Goal: Information Seeking & Learning: Find specific fact

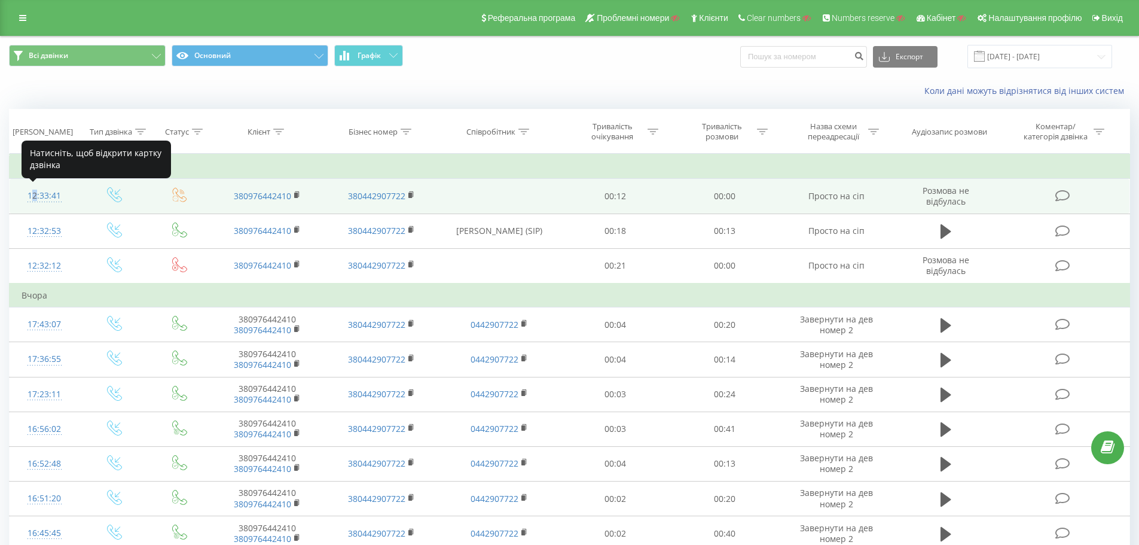
drag, startPoint x: 35, startPoint y: 198, endPoint x: 28, endPoint y: 189, distance: 11.6
click at [28, 189] on div "12:33:41" at bounding box center [45, 195] width 46 height 23
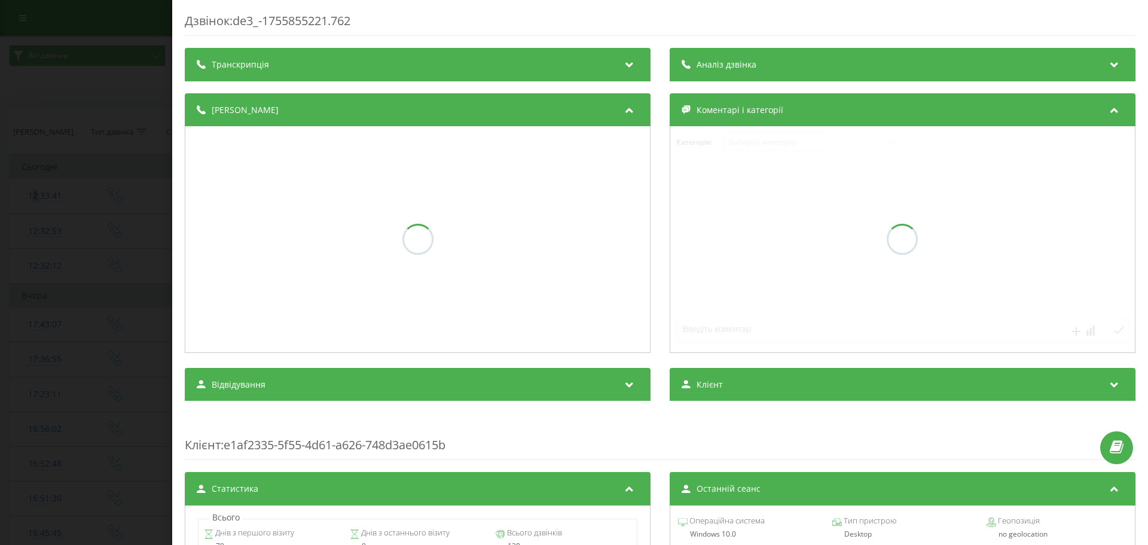
click at [111, 254] on div "Дзвінок : de3_-1755855221.762 Транскрипція Аналіз дзвінка Деталі дзвінка Комент…" at bounding box center [574, 272] width 1148 height 545
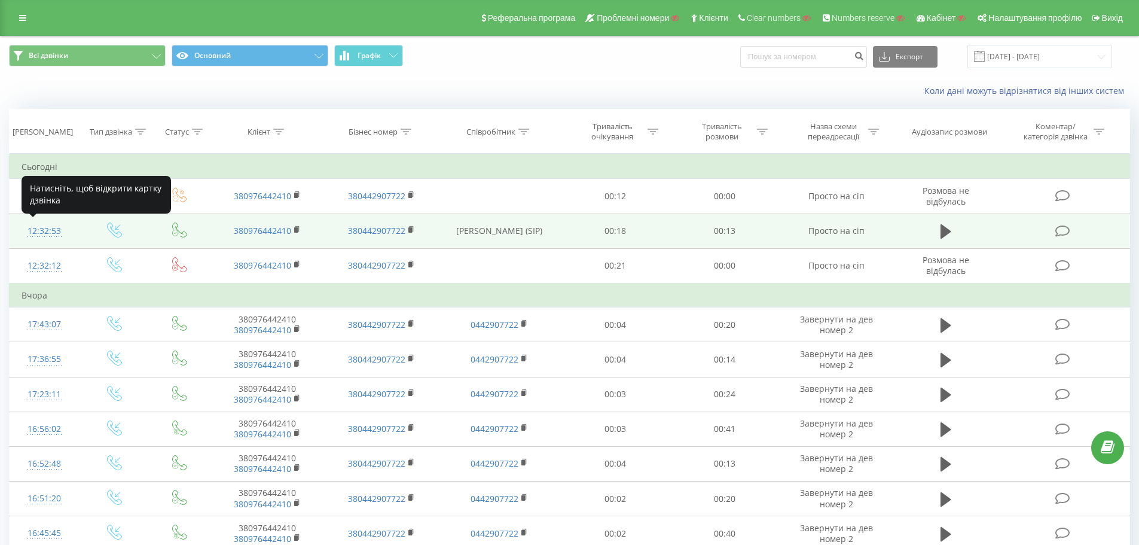
click at [51, 230] on div "12:32:53" at bounding box center [45, 230] width 46 height 23
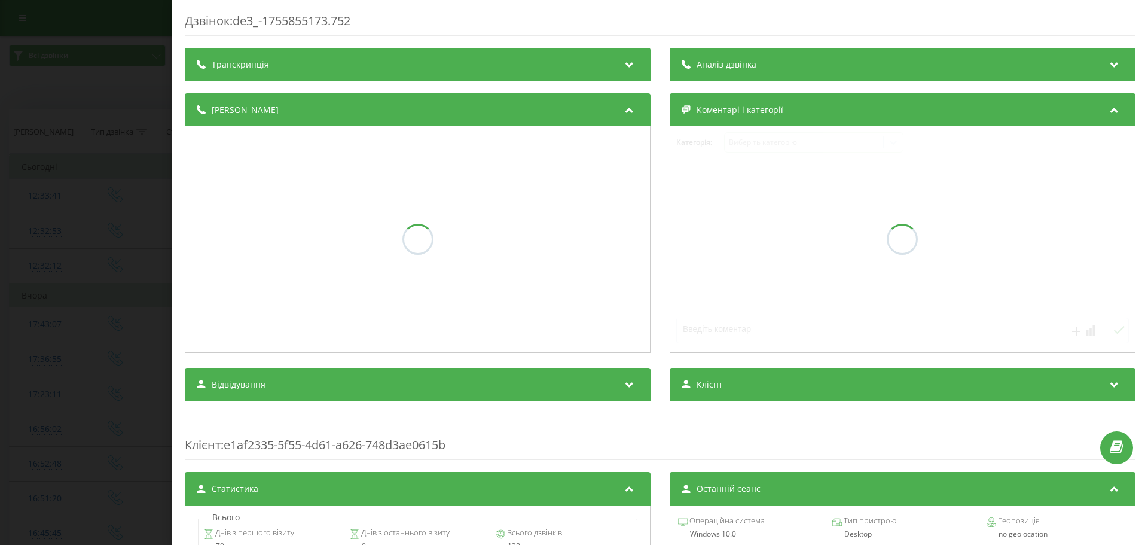
click at [111, 292] on div "Дзвінок : de3_-1755855173.752 Транскрипція Аналіз дзвінка Деталі дзвінка Комент…" at bounding box center [574, 272] width 1148 height 545
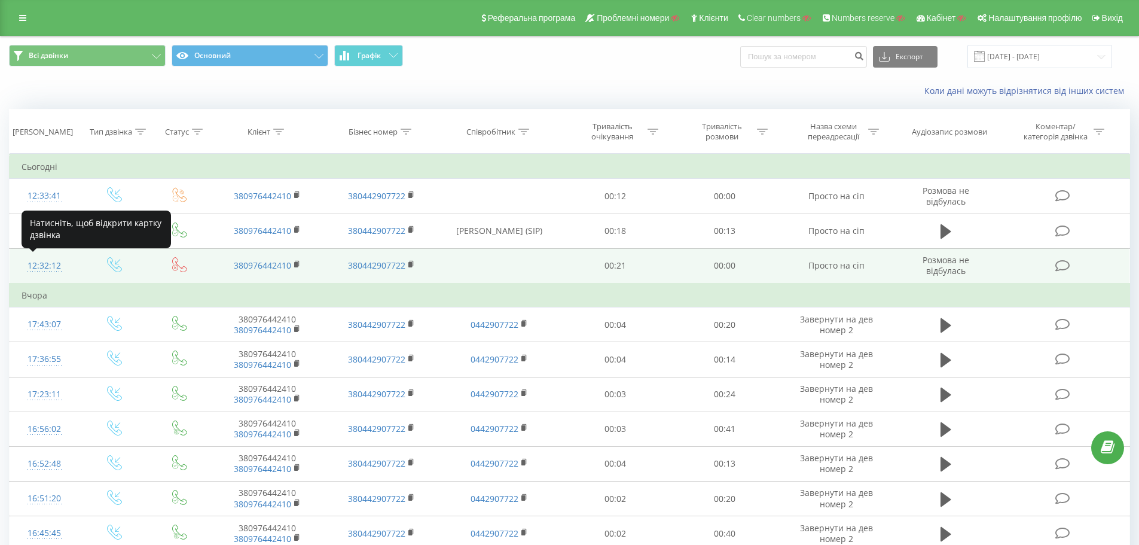
click at [47, 258] on div "12:32:12" at bounding box center [45, 265] width 46 height 23
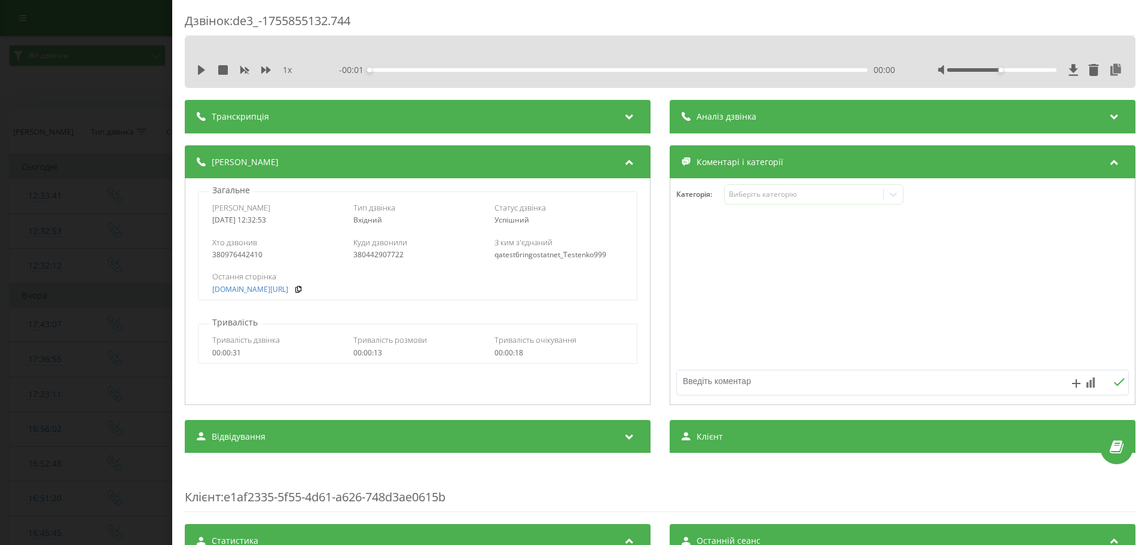
click at [129, 320] on div "Дзвінок : de3_-1755855132.744 1 x - 00:01 00:00 00:00 Транскрипція Для AI-аналі…" at bounding box center [574, 272] width 1148 height 545
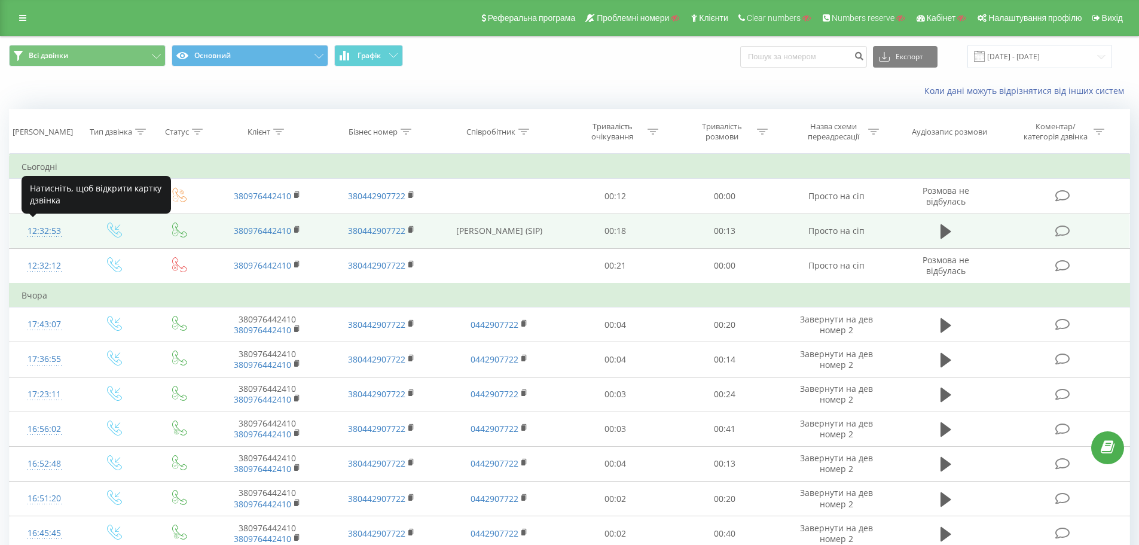
click at [49, 230] on div "12:32:53" at bounding box center [45, 230] width 46 height 23
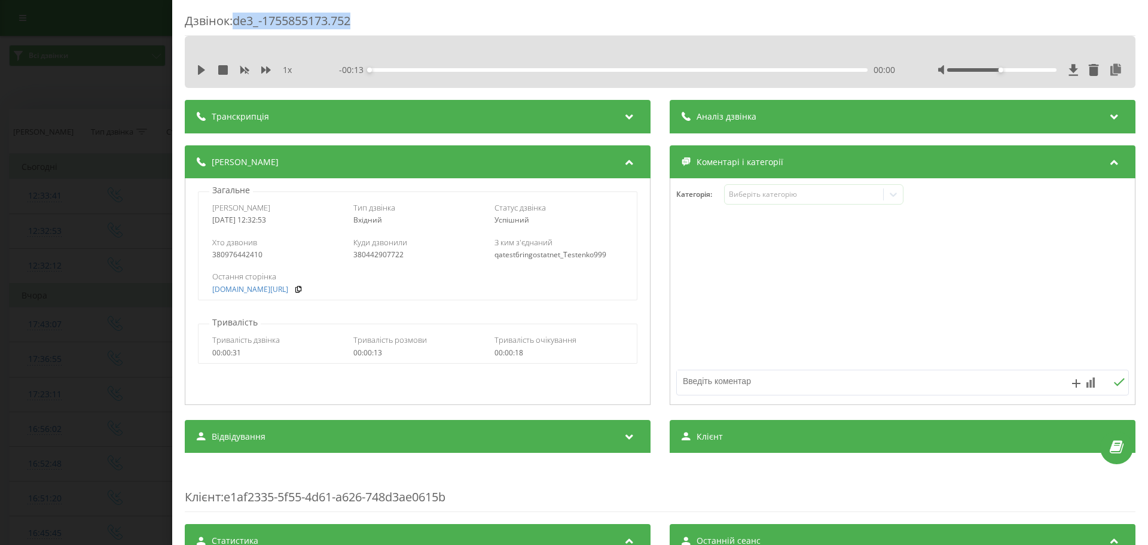
drag, startPoint x: 353, startPoint y: 20, endPoint x: 238, endPoint y: 19, distance: 114.8
click at [238, 19] on div "Дзвінок : de3_-1755855173.752" at bounding box center [660, 24] width 950 height 23
click at [82, 313] on div "Дзвінок : de3_-1755855173.752 1 x - 00:13 00:00 00:00 Транскрипція Для AI-аналі…" at bounding box center [574, 272] width 1148 height 545
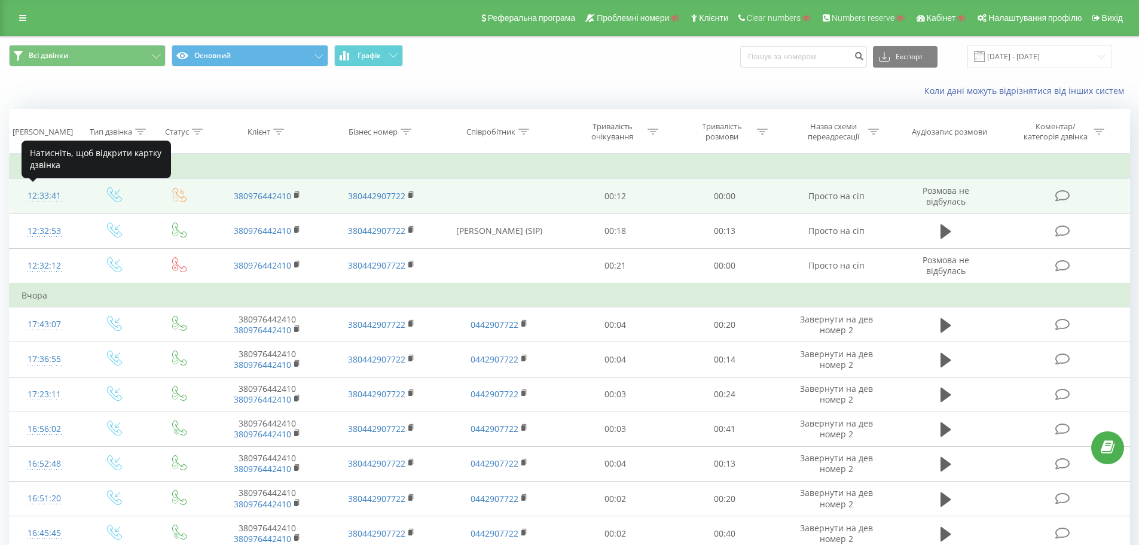
click at [45, 197] on div "12:33:41" at bounding box center [45, 195] width 46 height 23
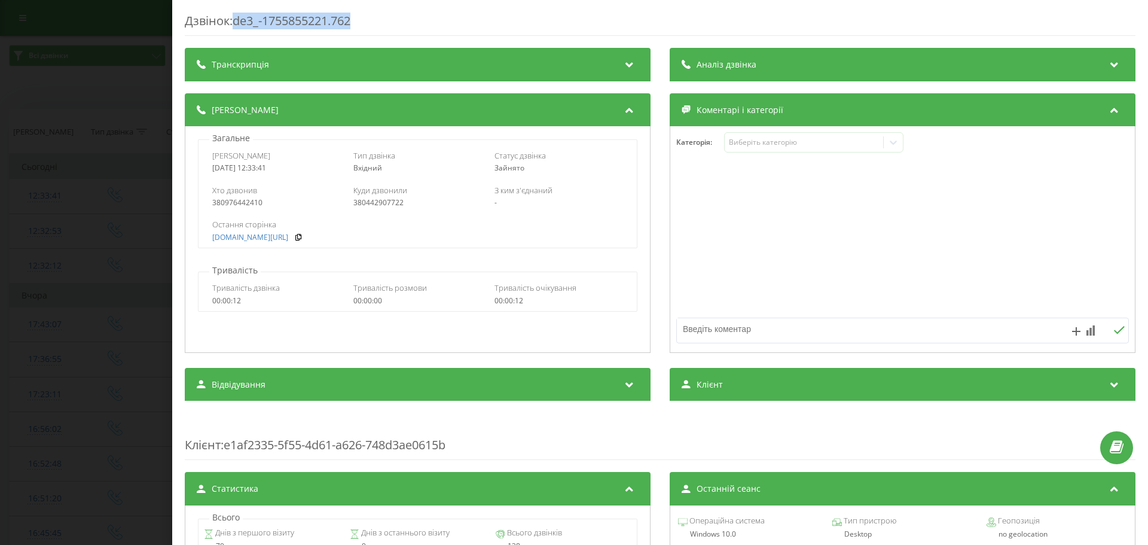
drag, startPoint x: 349, startPoint y: 20, endPoint x: 237, endPoint y: 16, distance: 112.5
click at [237, 16] on div "Дзвінок : de3_-1755855221.762" at bounding box center [660, 24] width 950 height 23
copy div "de3_-1755855221.762"
click at [43, 320] on div "Дзвінок : de3_-1755855221.762 Транскрипція Для AI-аналізу майбутніх дзвінків на…" at bounding box center [574, 272] width 1148 height 545
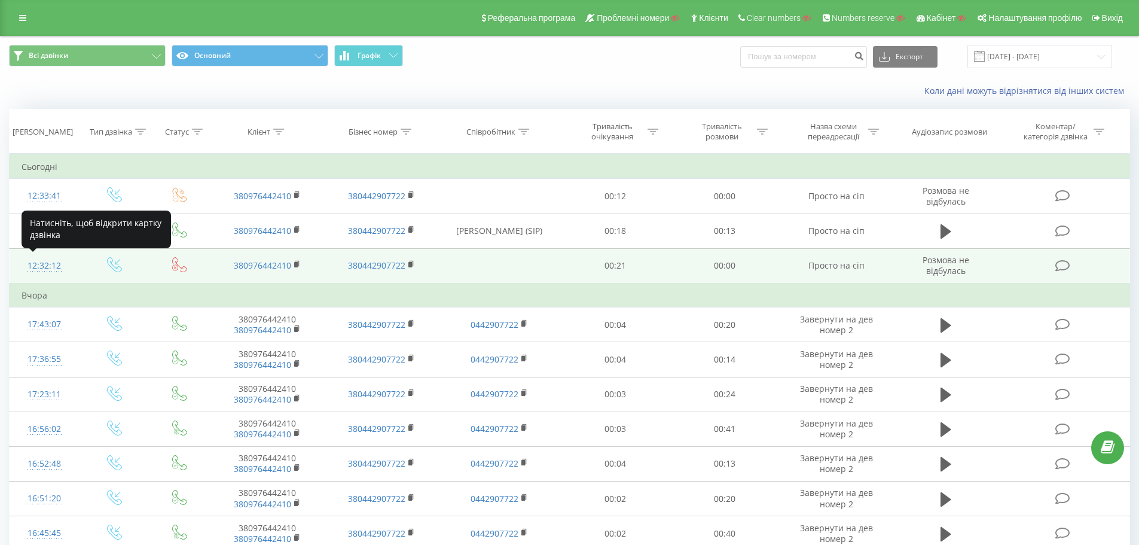
click at [43, 264] on div "12:32:12" at bounding box center [45, 265] width 46 height 23
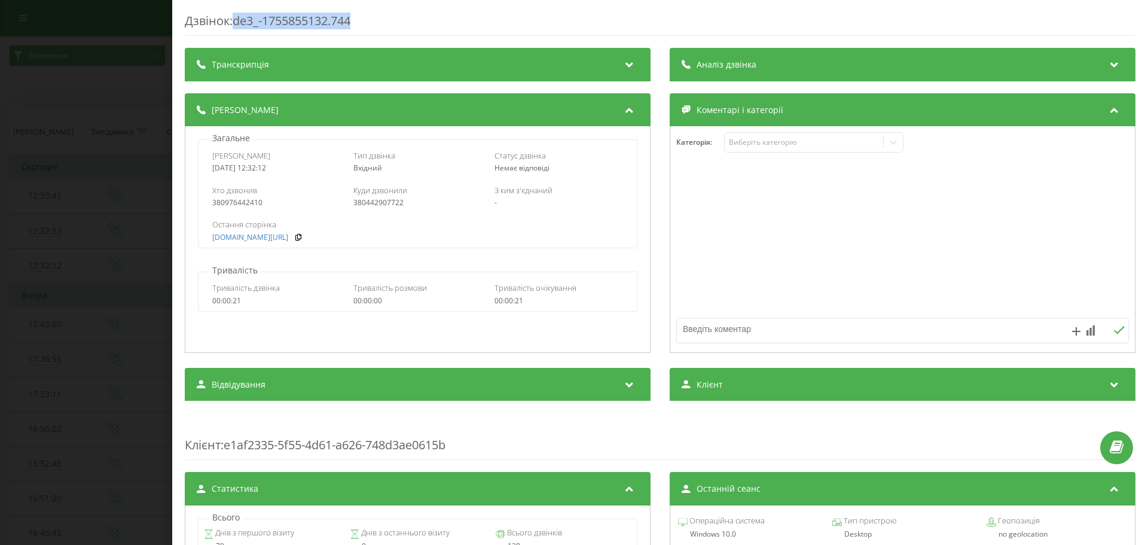
drag, startPoint x: 368, startPoint y: 13, endPoint x: 237, endPoint y: 17, distance: 131.6
click at [237, 17] on div "Дзвінок : de3_-1755855132.744" at bounding box center [660, 24] width 950 height 23
copy div "de3_-1755855132.744"
click at [36, 204] on div "Дзвінок : de3_-1755855132.744 Транскрипція Для AI-аналізу майбутніх дзвінків на…" at bounding box center [574, 272] width 1148 height 545
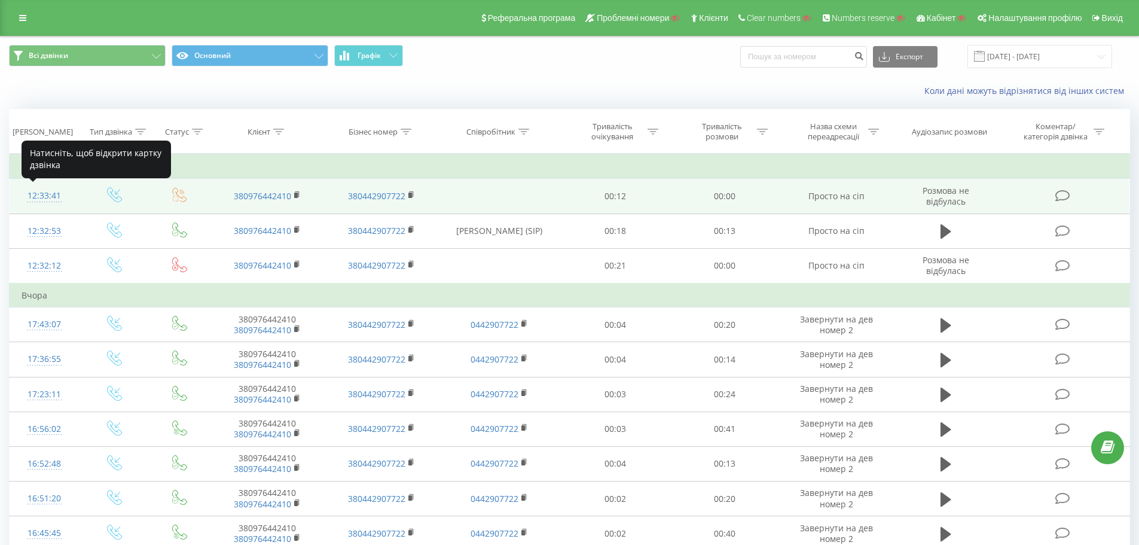
click at [48, 200] on div "12:33:41" at bounding box center [45, 195] width 46 height 23
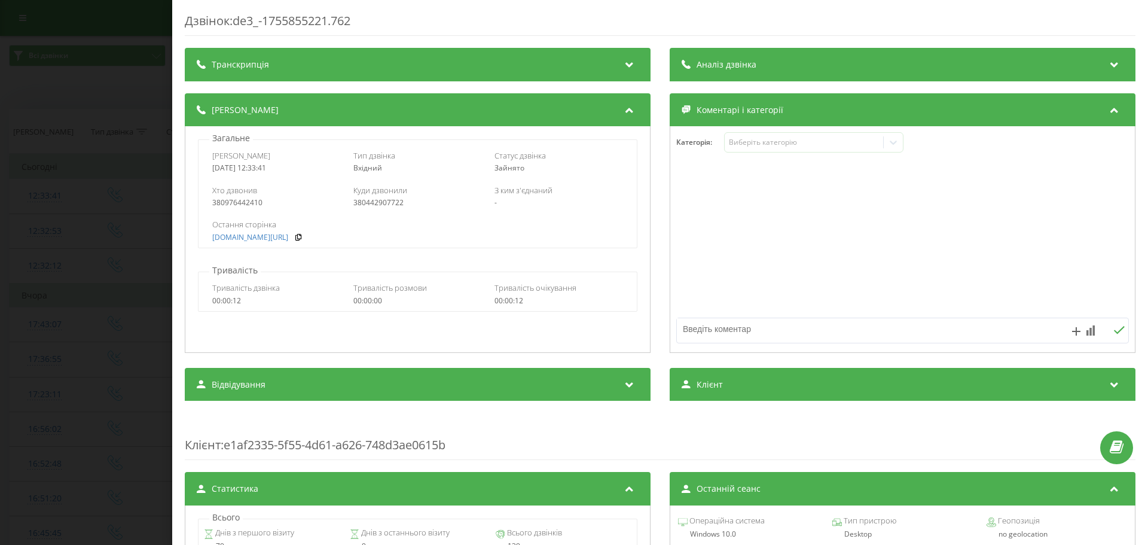
click at [69, 259] on div "Дзвінок : de3_-1755855221.762 Транскрипція Для AI-аналізу майбутніх дзвінків на…" at bounding box center [574, 272] width 1148 height 545
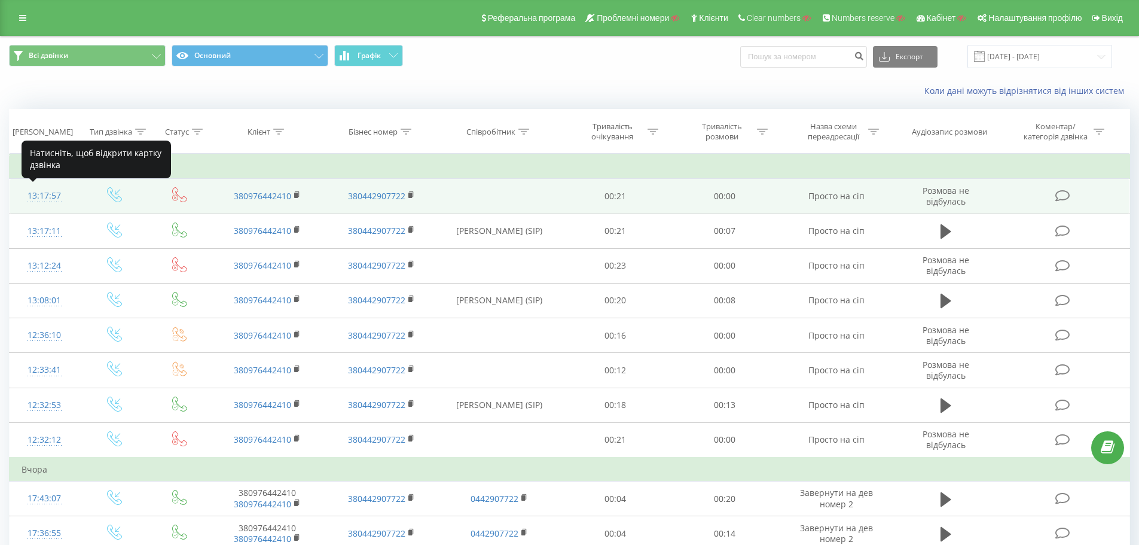
click at [41, 199] on div "13:17:57" at bounding box center [45, 195] width 46 height 23
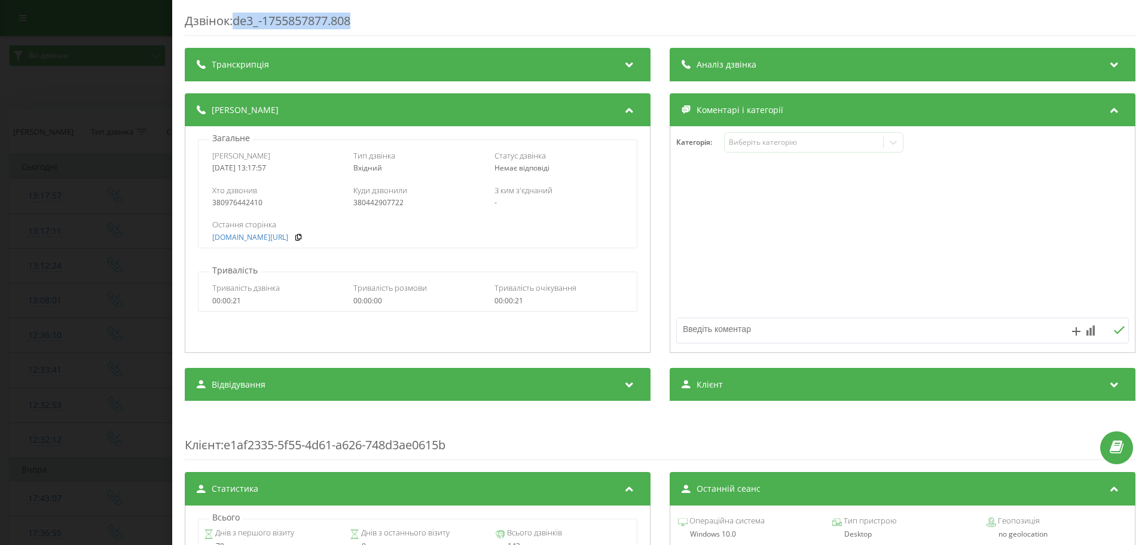
drag, startPoint x: 380, startPoint y: 24, endPoint x: 236, endPoint y: 26, distance: 144.7
click at [236, 26] on div "Дзвінок : de3_-1755857877.808" at bounding box center [660, 24] width 950 height 23
copy div "de3_-1755857877.808"
click at [54, 290] on div "Дзвінок : de3_-1755857877.808 Транскрипція Для AI-аналізу майбутніх дзвінків на…" at bounding box center [574, 272] width 1148 height 545
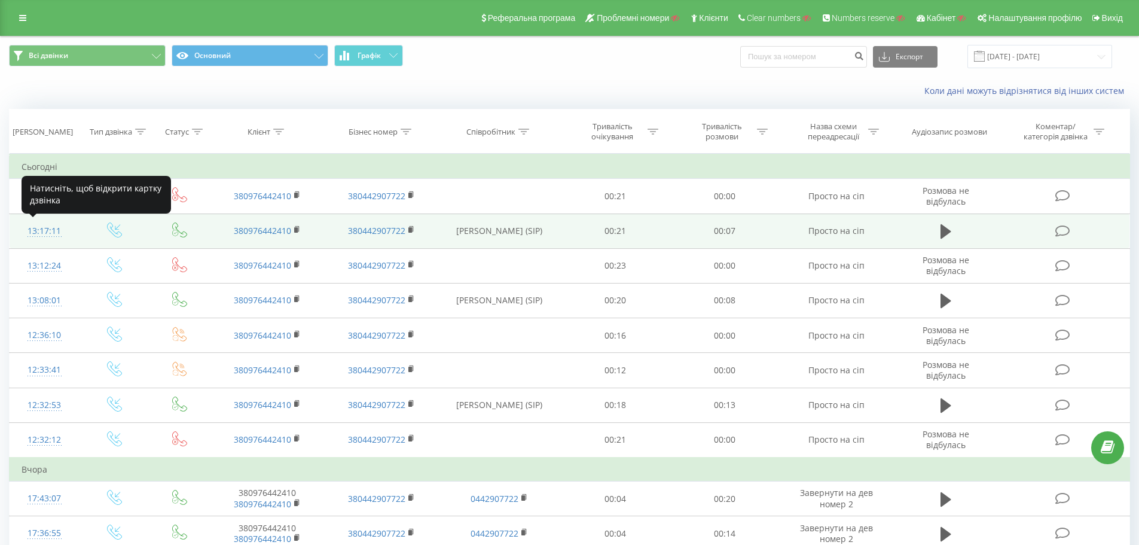
click at [49, 231] on div "13:17:11" at bounding box center [45, 230] width 46 height 23
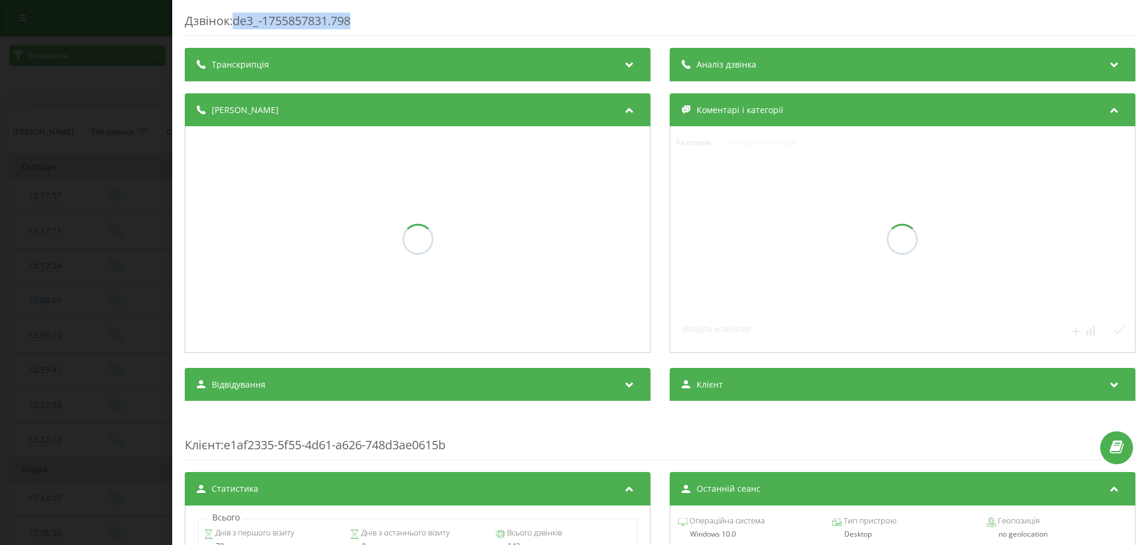
drag, startPoint x: 373, startPoint y: 19, endPoint x: 239, endPoint y: 11, distance: 134.7
click at [239, 11] on div "Дзвінок : de3_-1755857831.798 Транскрипція Аналіз дзвінка Деталі дзвінка Комент…" at bounding box center [660, 272] width 976 height 545
copy div "de3_-1755857831.798"
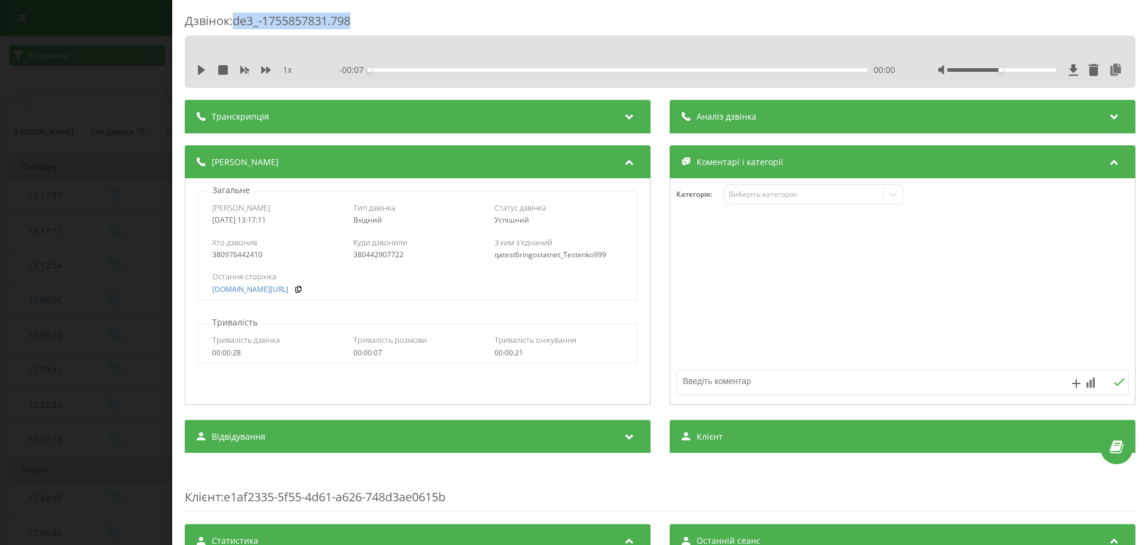
click at [103, 242] on div "Дзвінок : de3_-1755857831.798 1 x - 00:07 00:00 00:00 Транскрипція Для AI-аналі…" at bounding box center [574, 272] width 1148 height 545
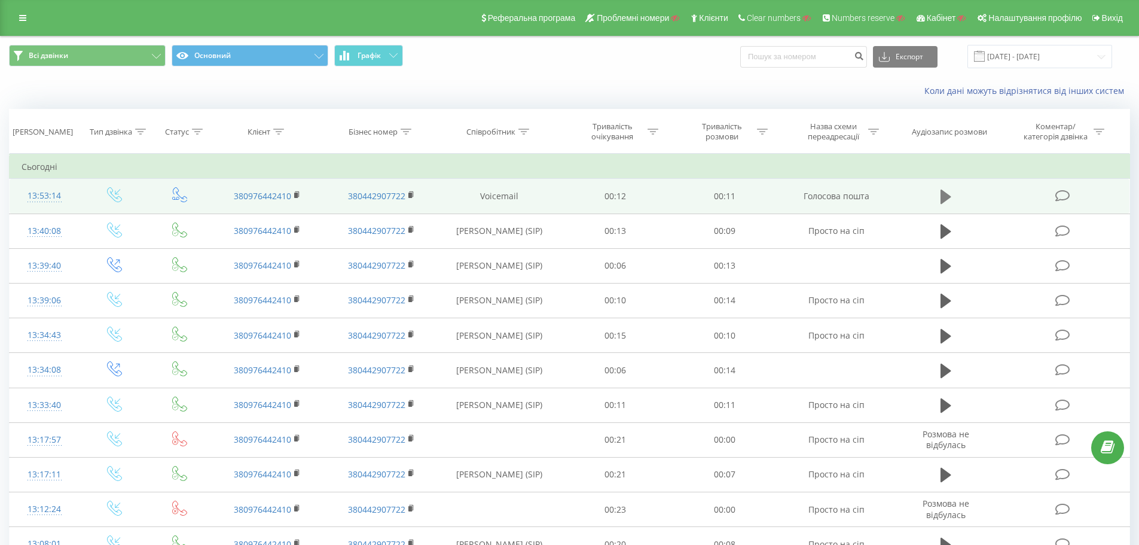
click at [944, 200] on icon at bounding box center [945, 196] width 11 height 14
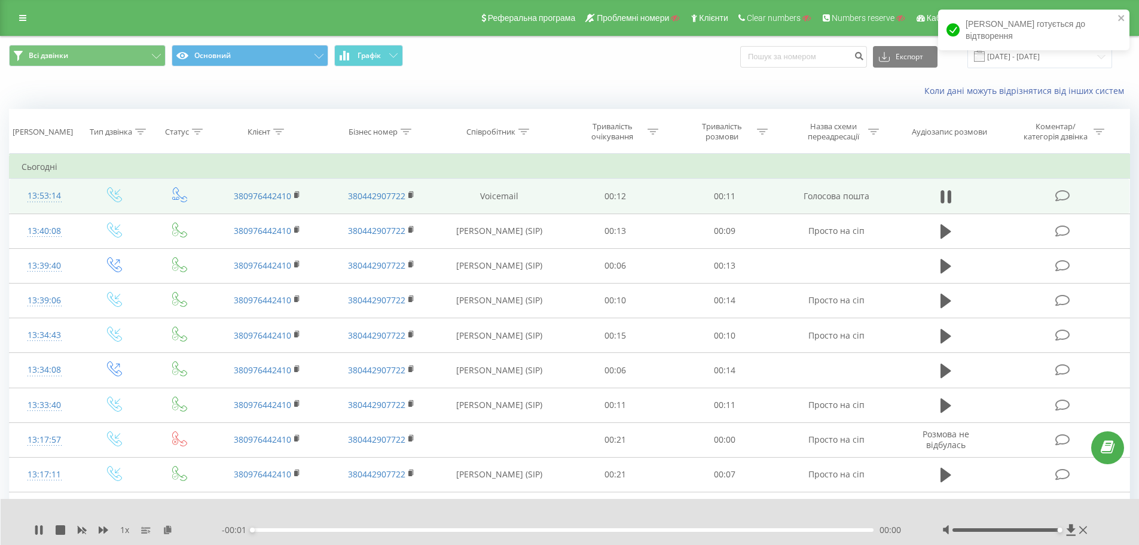
drag, startPoint x: 1006, startPoint y: 527, endPoint x: 1057, endPoint y: 533, distance: 51.8
click at [1057, 533] on div at bounding box center [1016, 530] width 148 height 12
click at [1040, 17] on div "[PERSON_NAME] готується до відтворення" at bounding box center [1033, 30] width 191 height 41
click at [1118, 19] on icon "close" at bounding box center [1121, 18] width 8 height 10
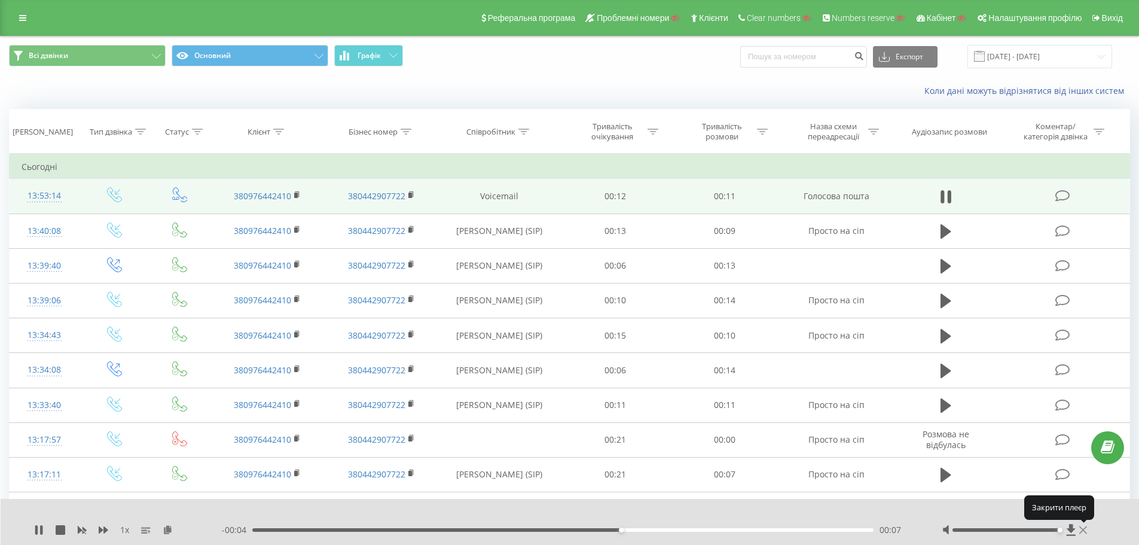
click at [1084, 531] on icon at bounding box center [1083, 530] width 8 height 8
